Goal: Navigation & Orientation: Find specific page/section

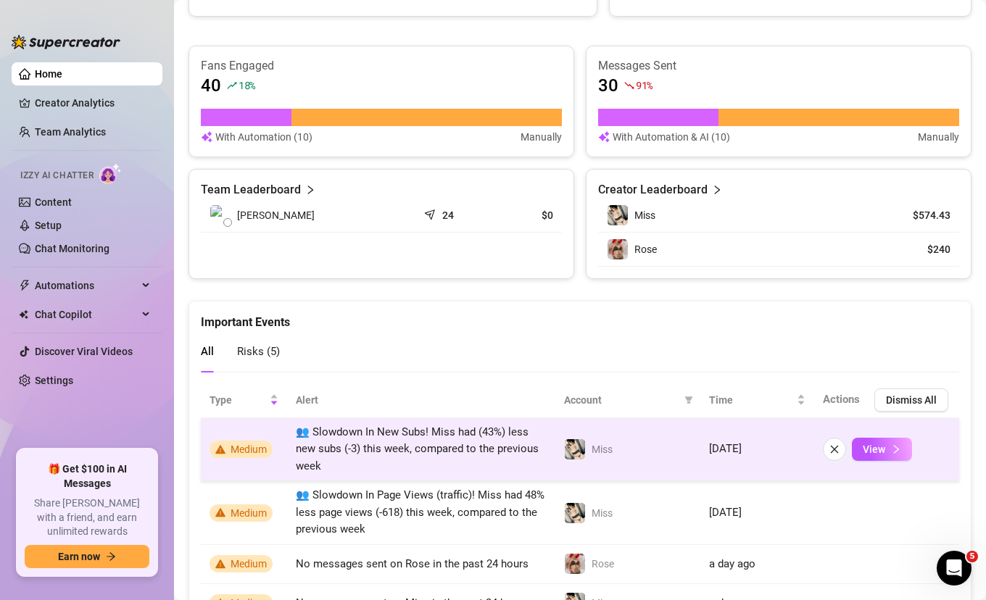
scroll to position [898, 0]
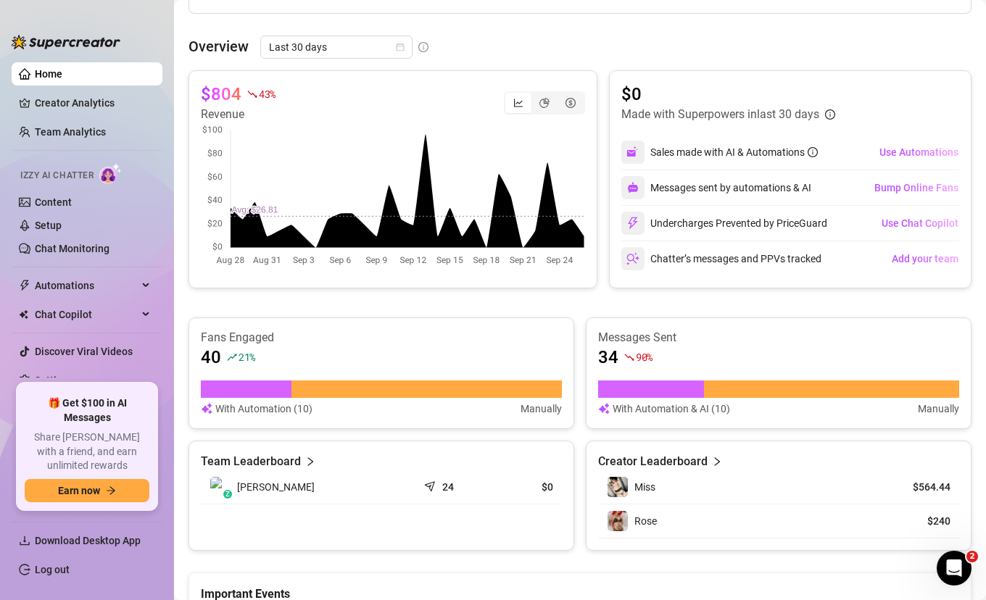
scroll to position [866, 0]
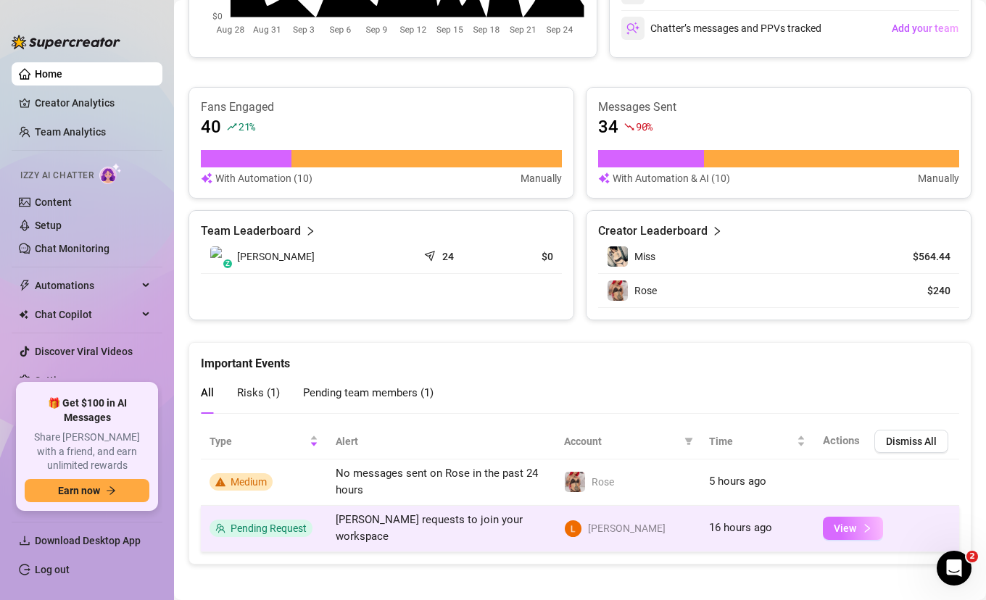
click at [824, 520] on button "View" at bounding box center [853, 528] width 60 height 23
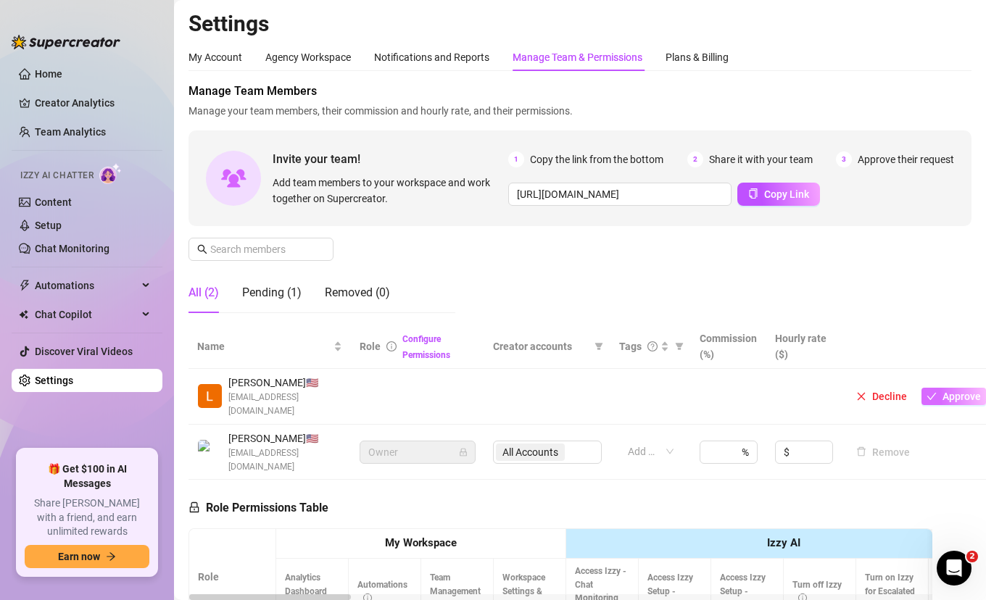
click at [955, 396] on button "Approve" at bounding box center [953, 396] width 65 height 17
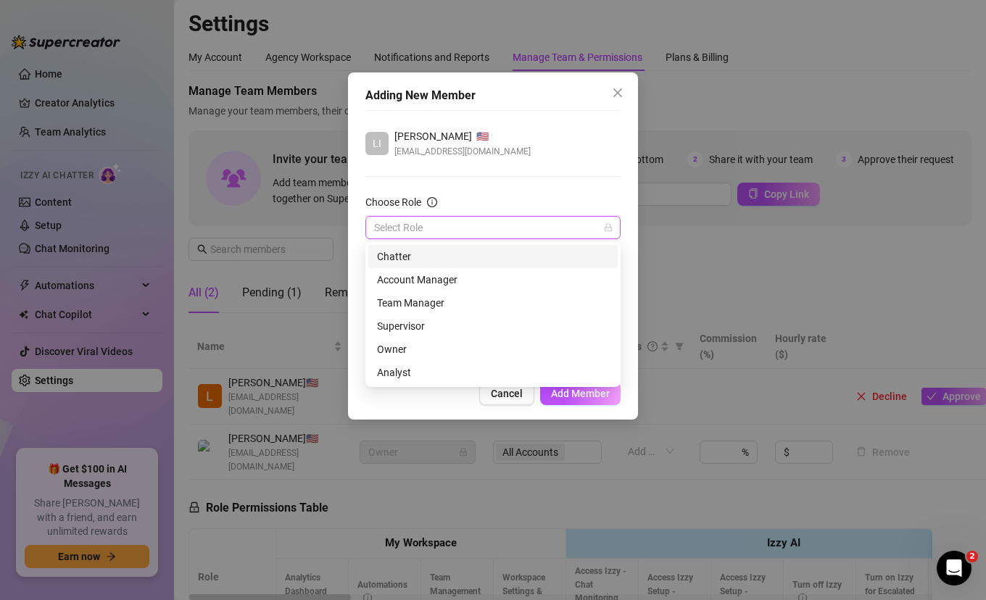
click at [494, 228] on input "Choose Role" at bounding box center [486, 228] width 225 height 22
click at [455, 321] on div "Supervisor" at bounding box center [493, 326] width 232 height 16
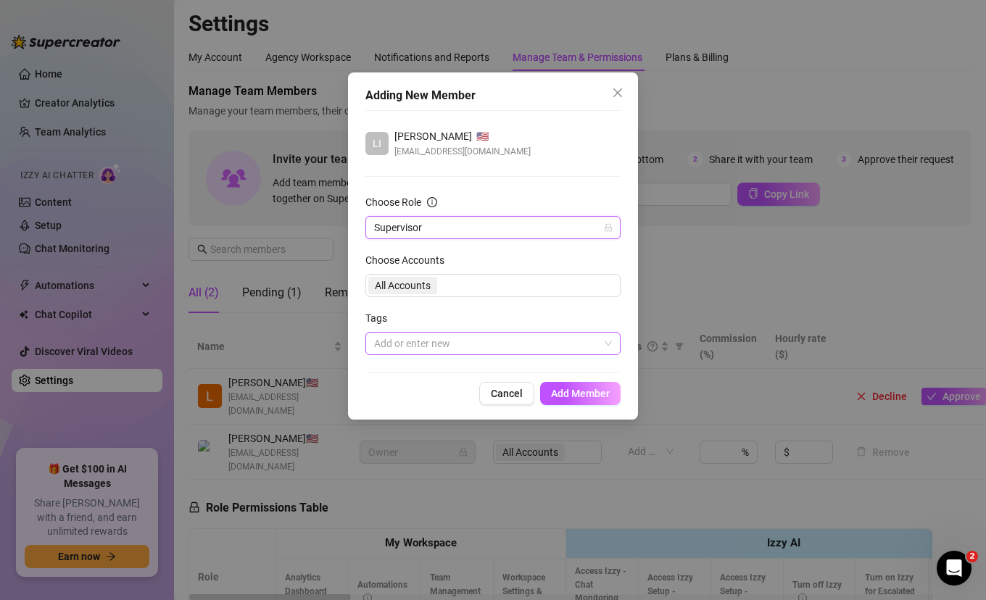
click at [470, 348] on div at bounding box center [485, 343] width 234 height 20
click at [531, 320] on div "Tags" at bounding box center [492, 321] width 255 height 22
click at [593, 394] on span "Add Member" at bounding box center [580, 394] width 59 height 12
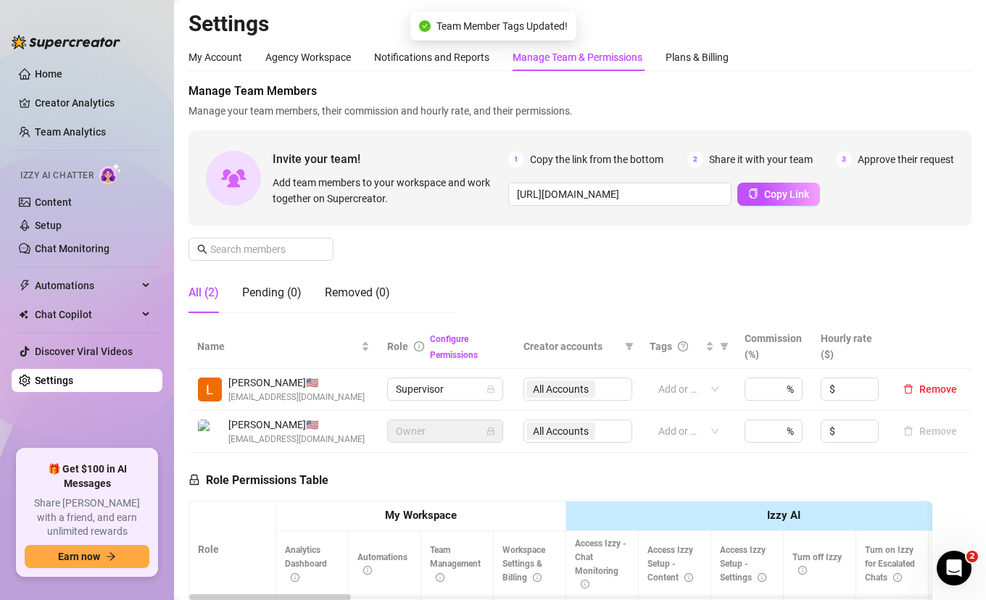
click at [658, 268] on div "Manage Team Members Manage your team members, their commission and hourly rate,…" at bounding box center [579, 204] width 783 height 242
click at [783, 401] on div "%" at bounding box center [773, 389] width 58 height 23
click at [757, 395] on input at bounding box center [760, 389] width 14 height 22
click at [791, 288] on div "Manage Team Members Manage your team members, their commission and hourly rate,…" at bounding box center [579, 204] width 783 height 242
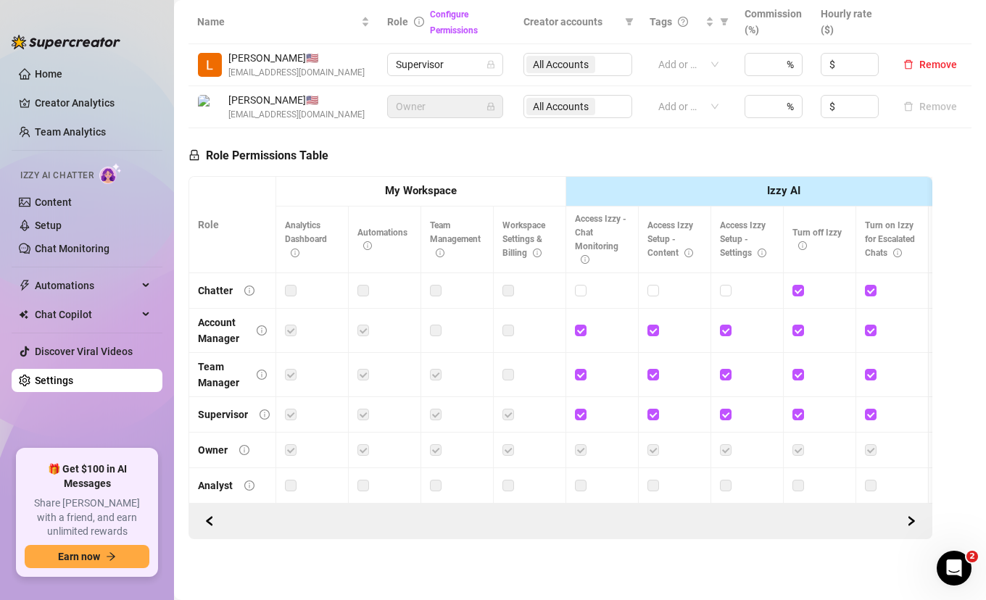
scroll to position [0, 7]
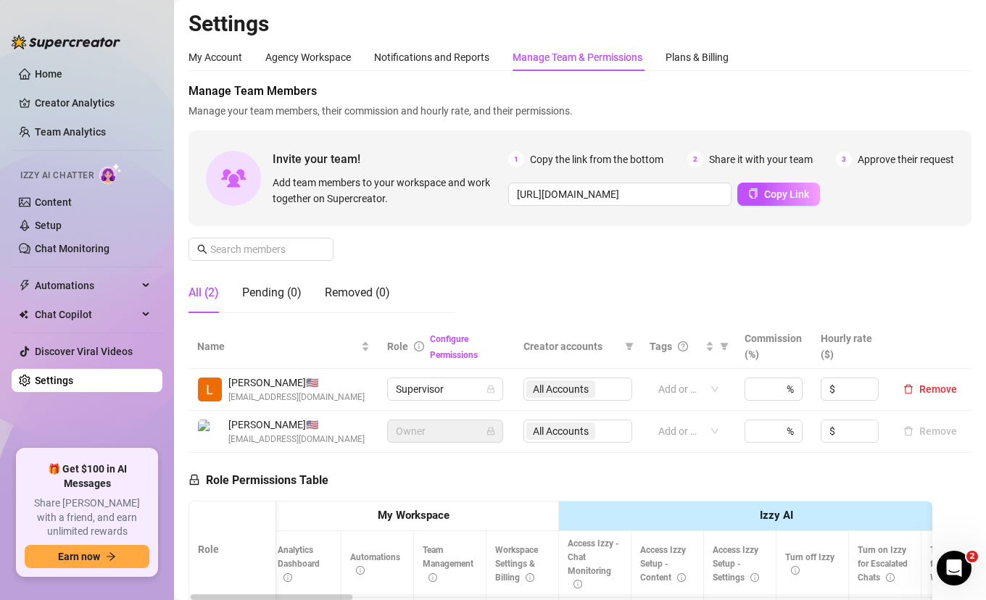
click at [481, 251] on div "Manage Team Members Manage your team members, their commission and hourly rate,…" at bounding box center [579, 204] width 783 height 242
click at [603, 288] on div "Manage Team Members Manage your team members, their commission and hourly rate,…" at bounding box center [579, 204] width 783 height 242
click at [555, 290] on div "Manage Team Members Manage your team members, their commission and hourly rate,…" at bounding box center [579, 204] width 783 height 242
click at [762, 394] on input at bounding box center [760, 389] width 14 height 22
click at [530, 273] on div "Manage Team Members Manage your team members, their commission and hourly rate,…" at bounding box center [579, 204] width 783 height 242
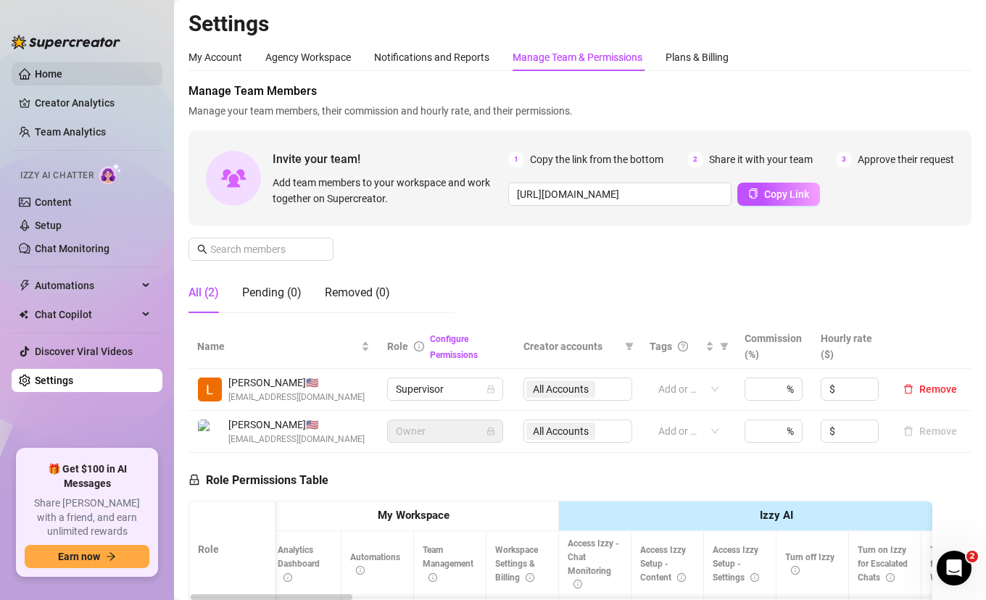
click at [62, 74] on link "Home" at bounding box center [49, 74] width 28 height 12
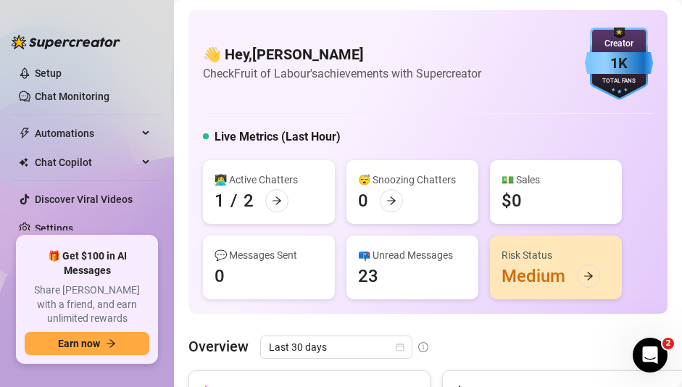
scroll to position [154, 0]
click at [93, 135] on span "Automations" at bounding box center [86, 131] width 103 height 23
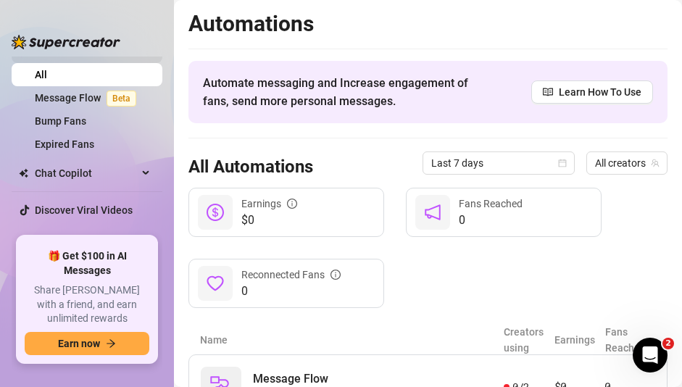
scroll to position [246, 0]
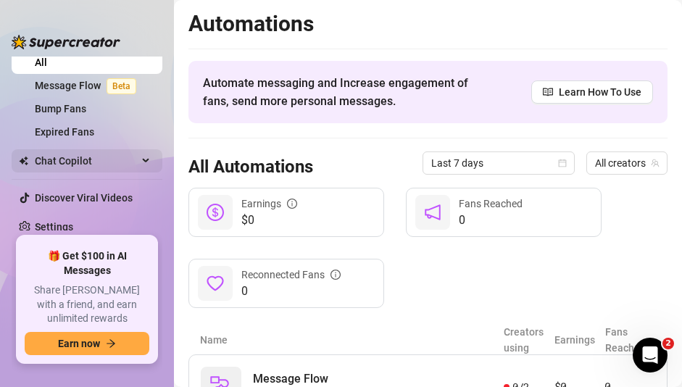
click at [120, 154] on span "Chat Copilot" at bounding box center [86, 160] width 103 height 23
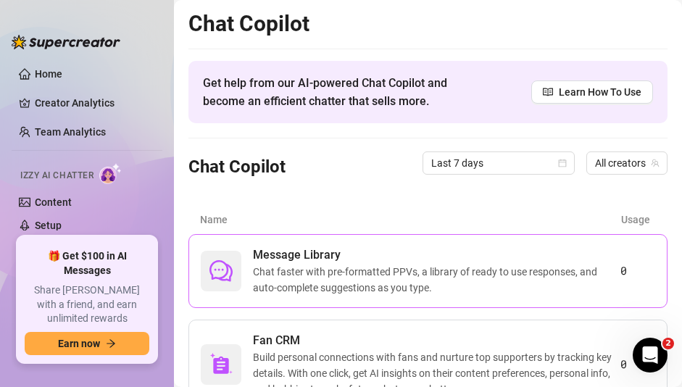
click at [508, 282] on span "Chat faster with pre-formatted PPVs, a library of ready to use responses, and a…" at bounding box center [436, 280] width 367 height 32
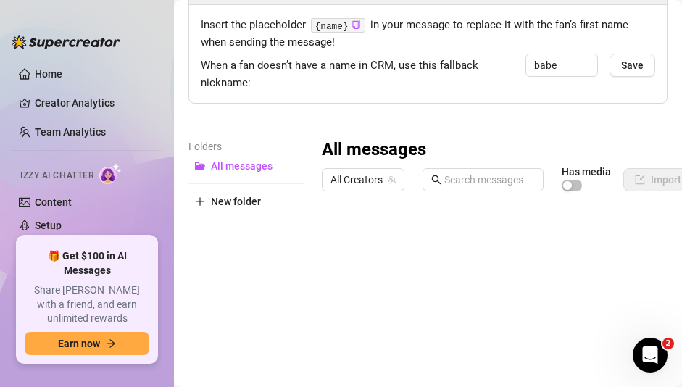
scroll to position [117, 0]
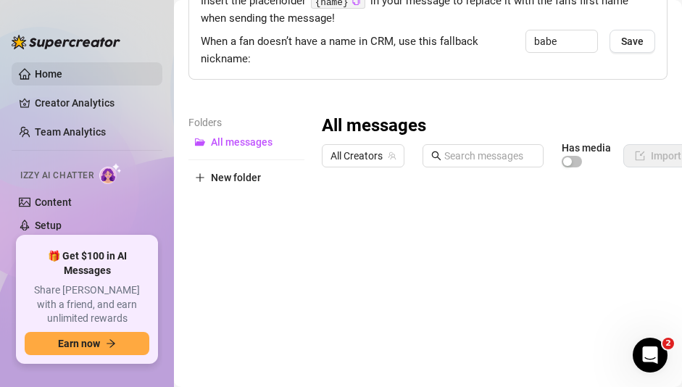
click at [62, 72] on link "Home" at bounding box center [49, 74] width 28 height 12
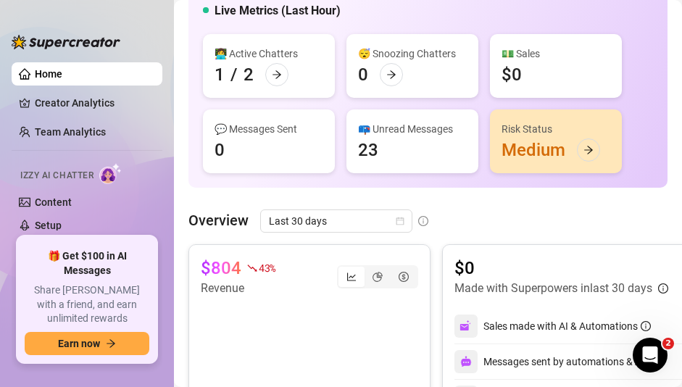
scroll to position [104, 0]
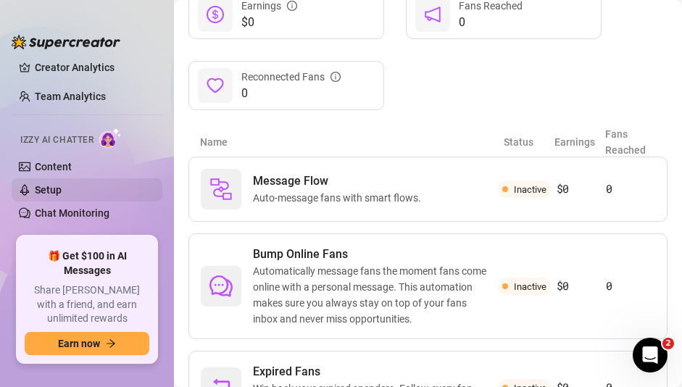
scroll to position [28, 0]
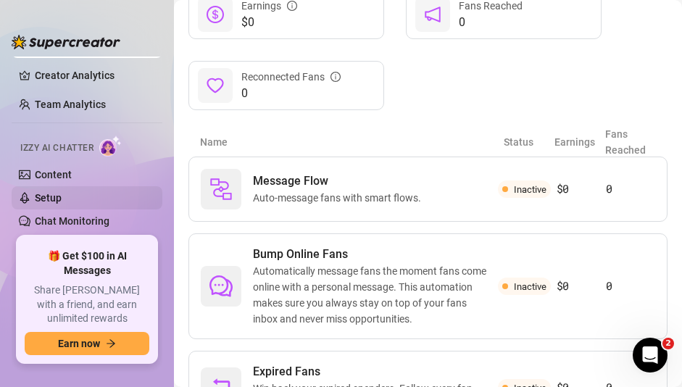
click at [51, 196] on link "Setup" at bounding box center [48, 198] width 27 height 12
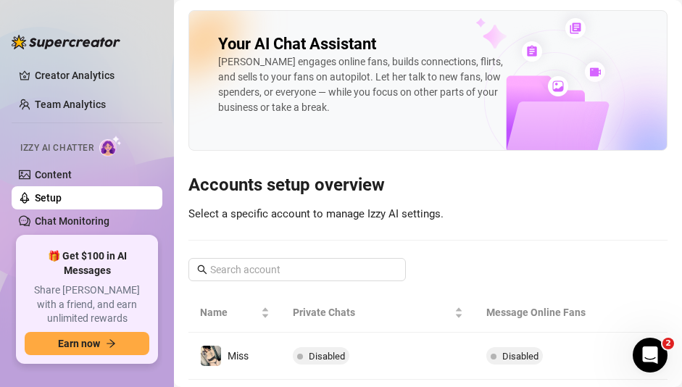
scroll to position [3, 0]
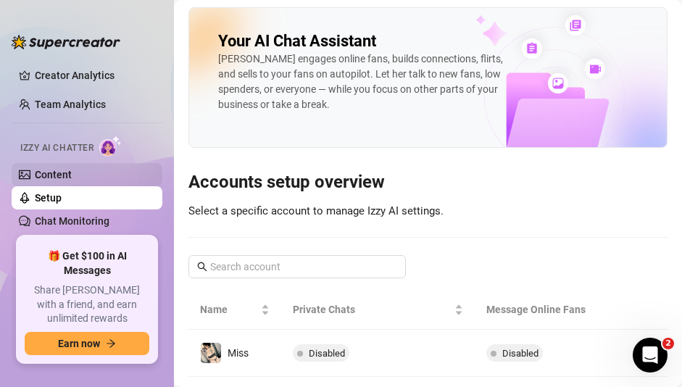
click at [72, 169] on link "Content" at bounding box center [53, 175] width 37 height 12
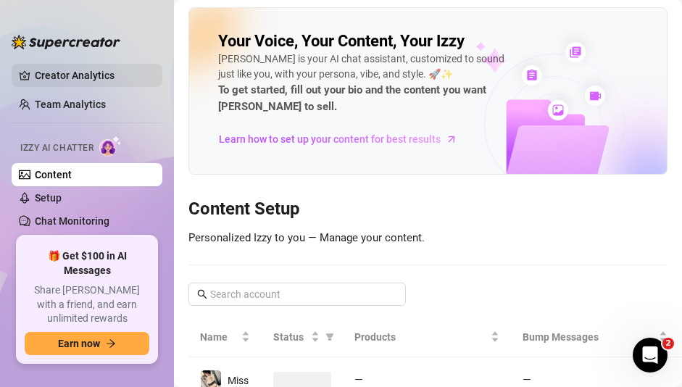
click at [67, 67] on link "Creator Analytics" at bounding box center [93, 75] width 116 height 23
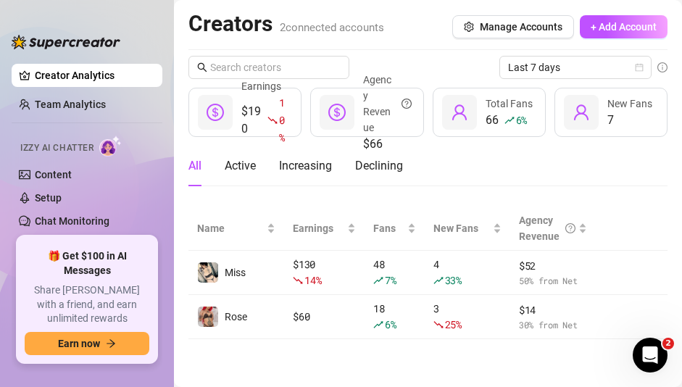
click at [362, 357] on main "Creators 2 connected accounts Manage Accounts + Add Account Last 7 days $190 10…" at bounding box center [428, 193] width 508 height 387
